Goal: Task Accomplishment & Management: Use online tool/utility

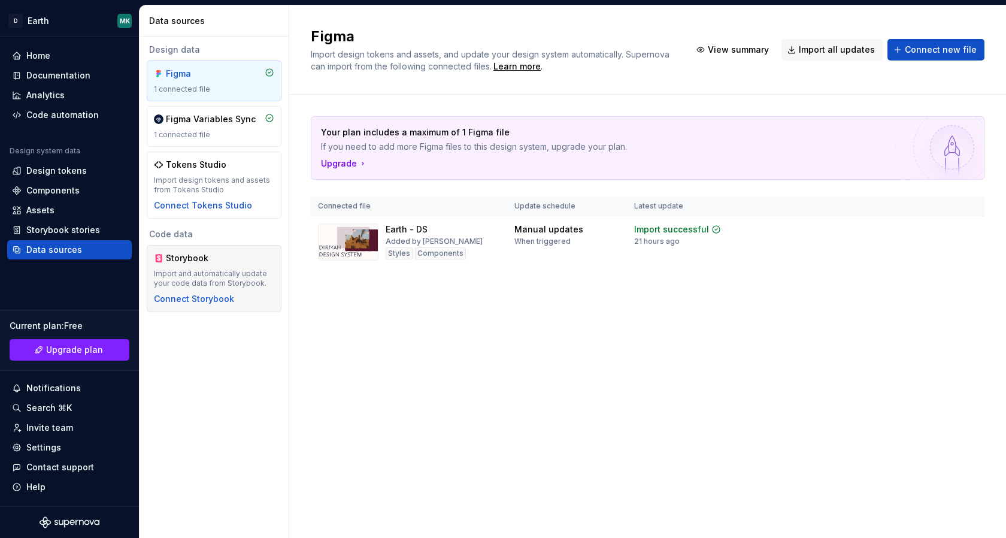
click at [206, 305] on div "Storybook Import and automatically update your code data from Storybook. Connec…" at bounding box center [214, 278] width 135 height 67
click at [214, 296] on div "Connect Storybook" at bounding box center [194, 299] width 80 height 12
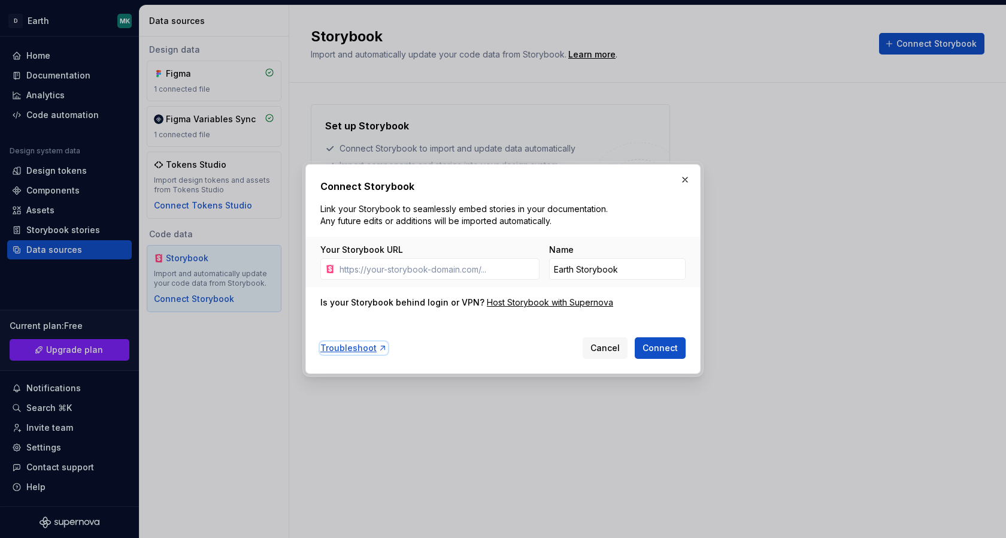
click at [337, 348] on div "Troubleshoot" at bounding box center [353, 348] width 67 height 12
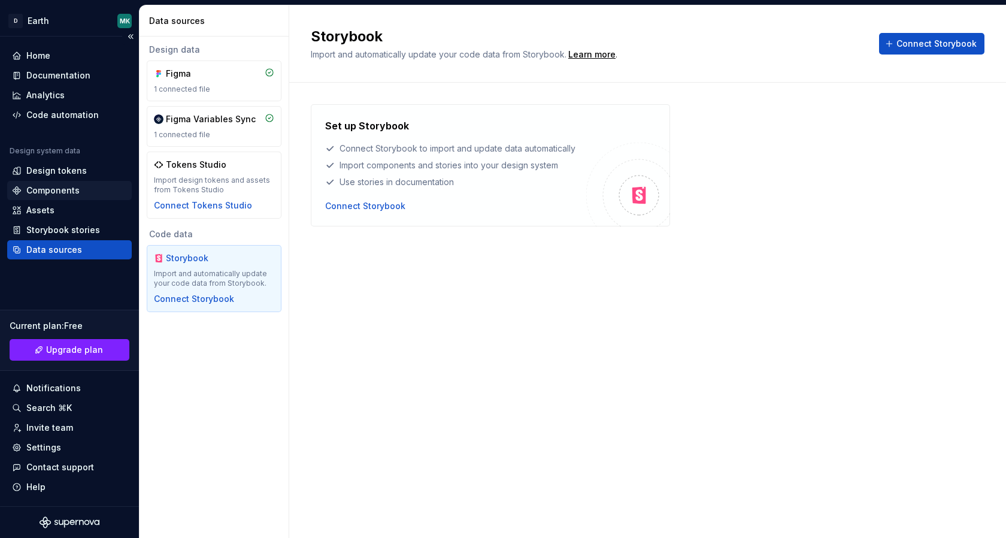
click at [44, 194] on div "Components" at bounding box center [52, 190] width 53 height 12
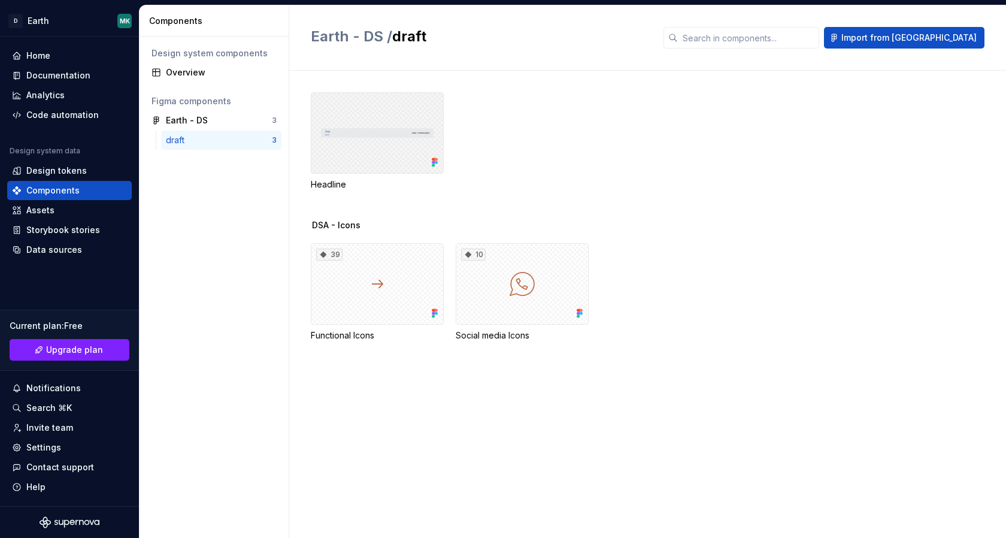
click at [380, 148] on div at bounding box center [377, 132] width 133 height 81
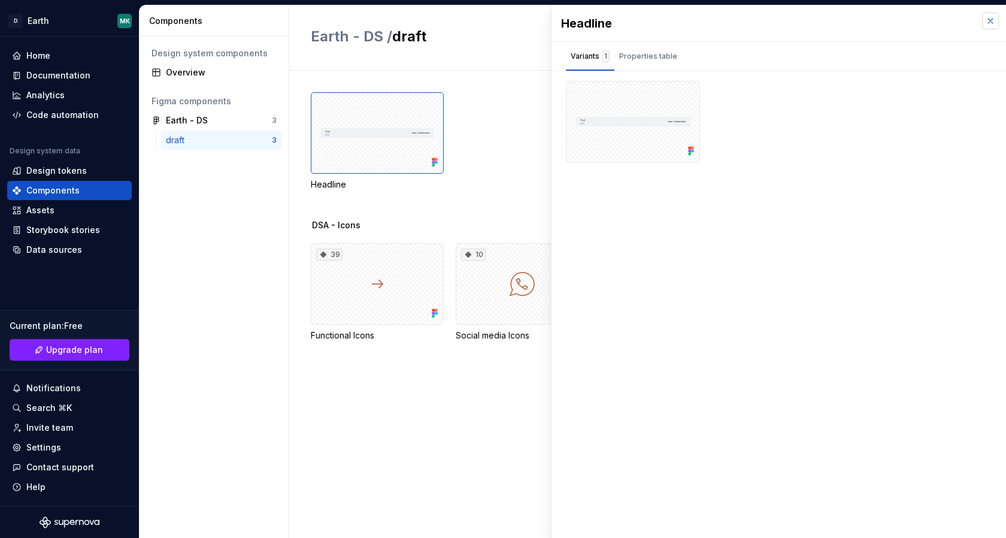
click at [990, 20] on button "button" at bounding box center [990, 21] width 17 height 17
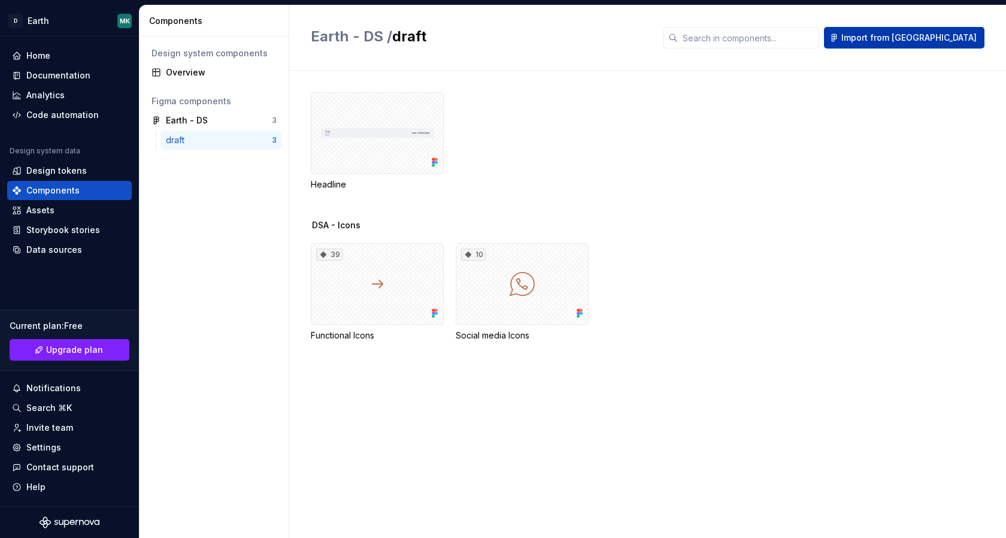
click at [935, 45] on button "Import from [GEOGRAPHIC_DATA]" at bounding box center [904, 38] width 160 height 22
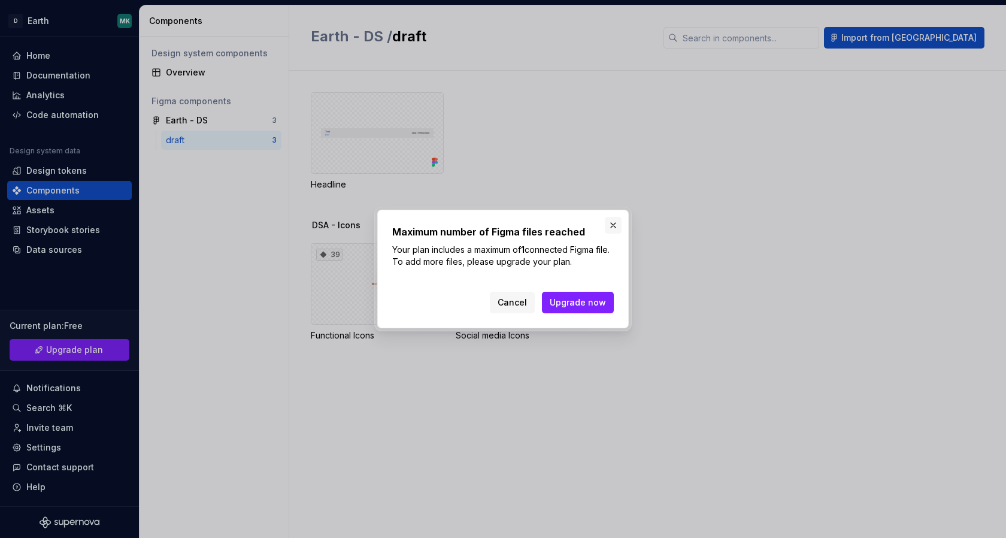
click at [613, 222] on button "button" at bounding box center [613, 225] width 17 height 17
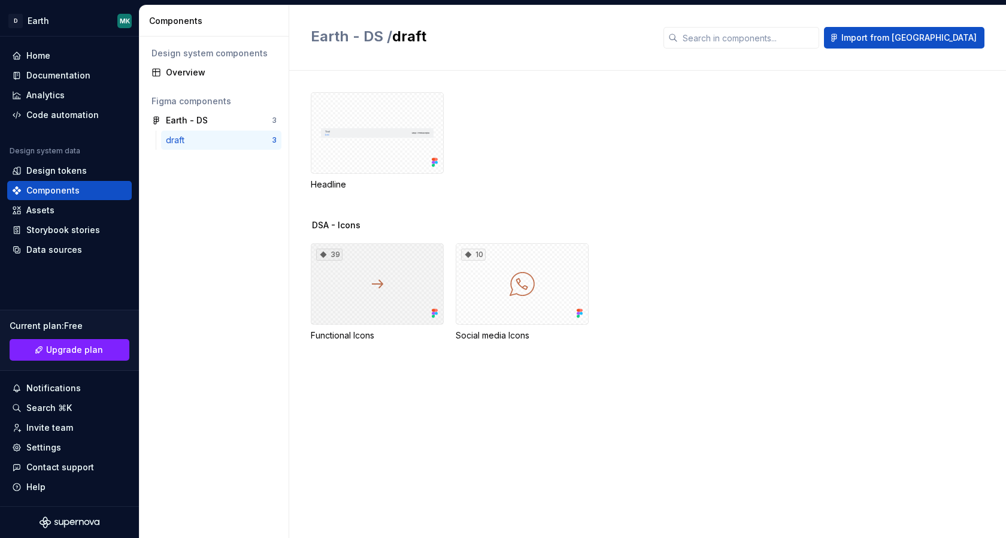
click at [368, 287] on div "39" at bounding box center [377, 283] width 133 height 81
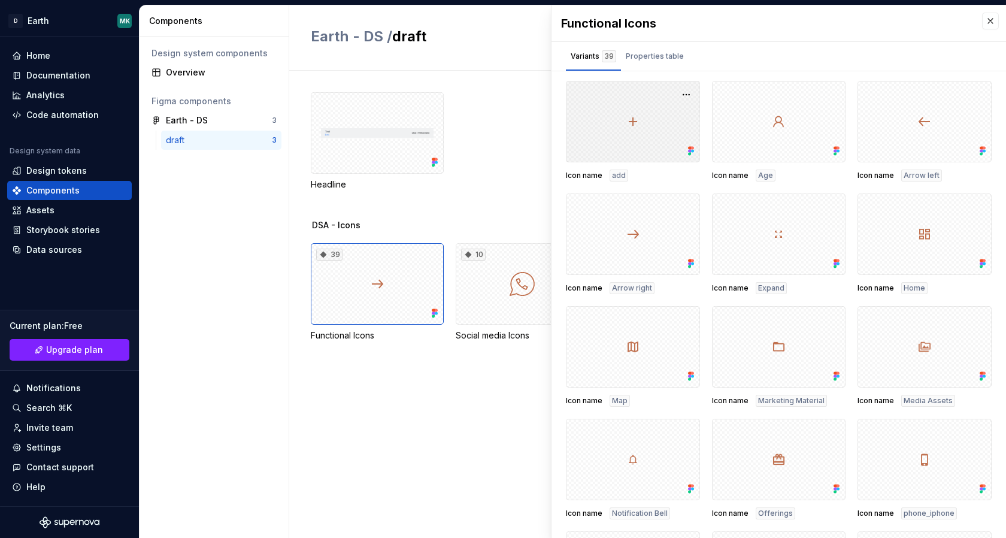
click at [641, 120] on div at bounding box center [633, 121] width 134 height 81
click at [683, 95] on button "button" at bounding box center [686, 94] width 17 height 17
click at [605, 100] on div at bounding box center [633, 121] width 134 height 81
click at [651, 47] on div "Properties table" at bounding box center [655, 56] width 68 height 19
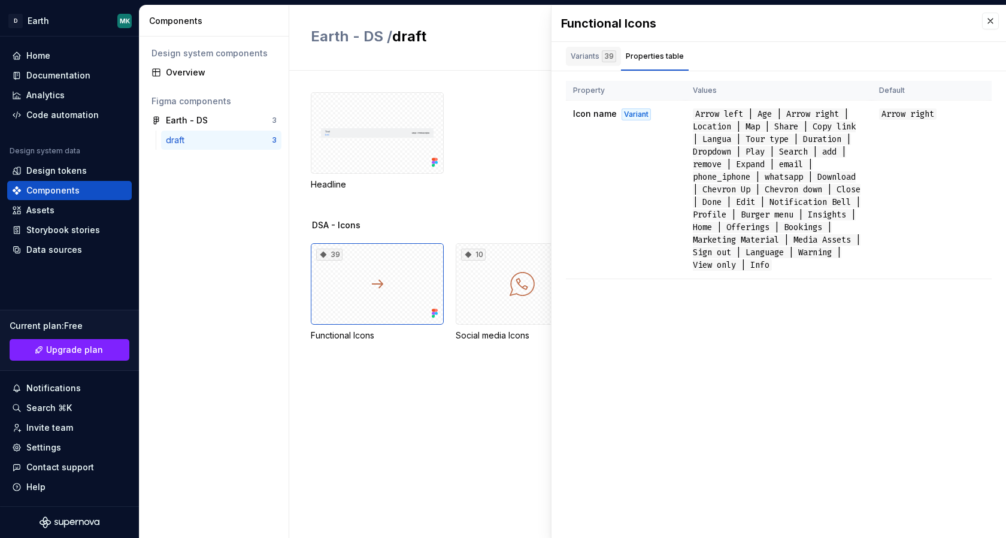
click at [571, 62] on div "Variants 39" at bounding box center [594, 56] width 46 height 12
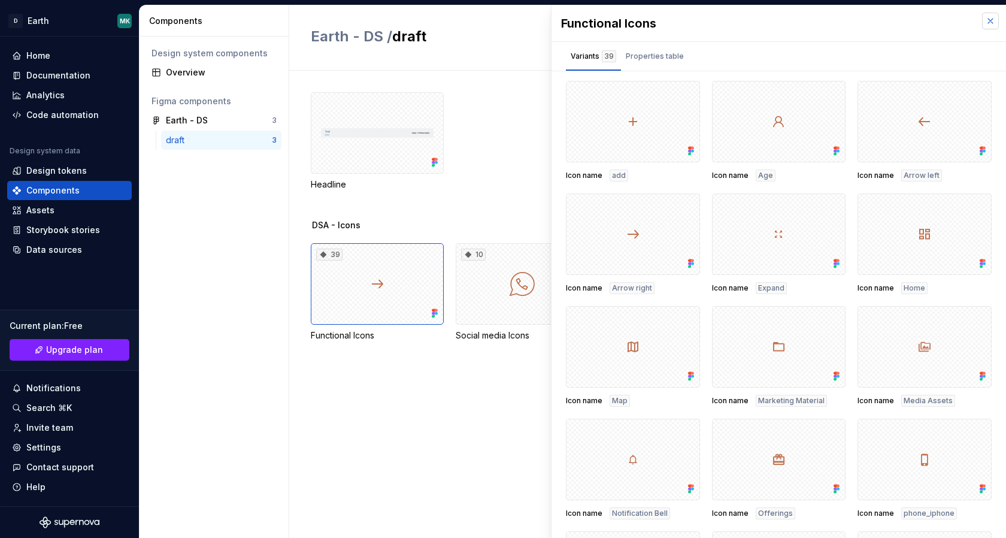
click at [988, 18] on button "button" at bounding box center [990, 21] width 17 height 17
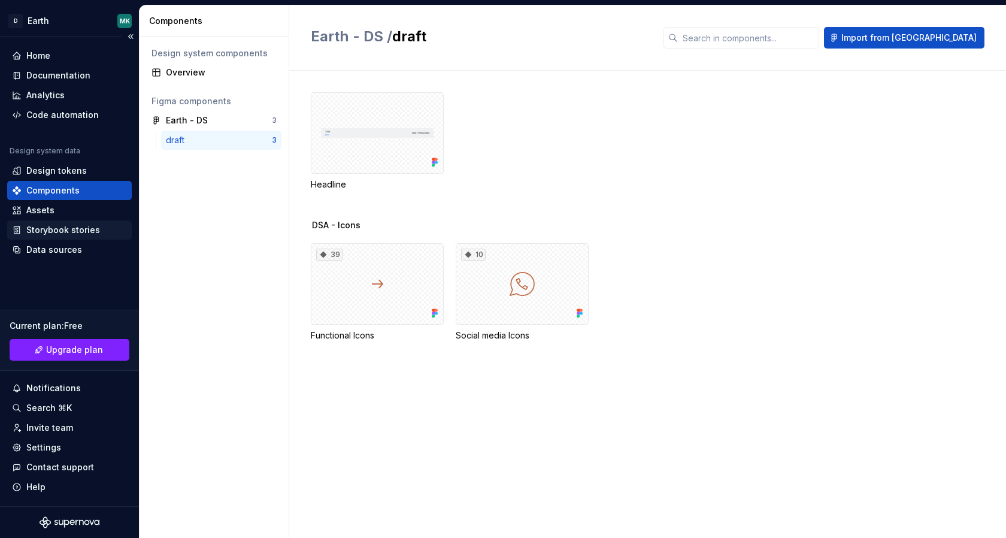
click at [52, 233] on div "Storybook stories" at bounding box center [63, 230] width 74 height 12
